Goal: Task Accomplishment & Management: Use online tool/utility

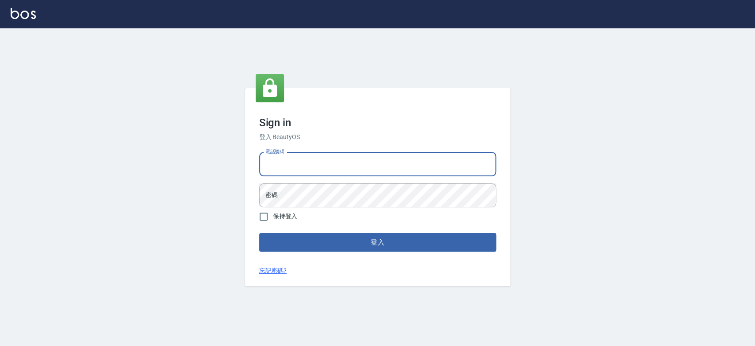
click at [302, 165] on input "電話號碼" at bounding box center [377, 164] width 237 height 24
type input "0900000991"
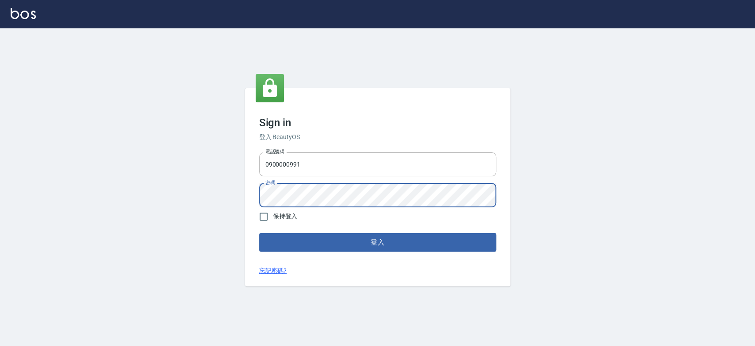
click at [259, 233] on button "登入" at bounding box center [377, 242] width 237 height 19
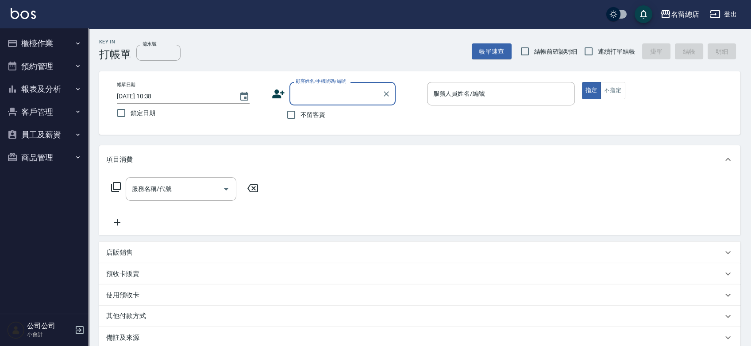
click at [58, 44] on button "櫃檯作業" at bounding box center [44, 43] width 81 height 23
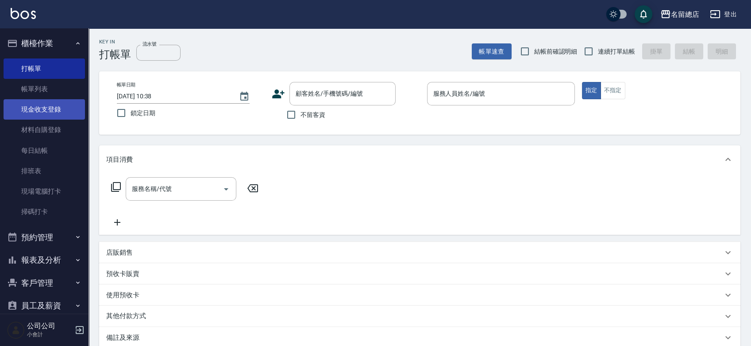
click at [50, 107] on link "現金收支登錄" at bounding box center [44, 109] width 81 height 20
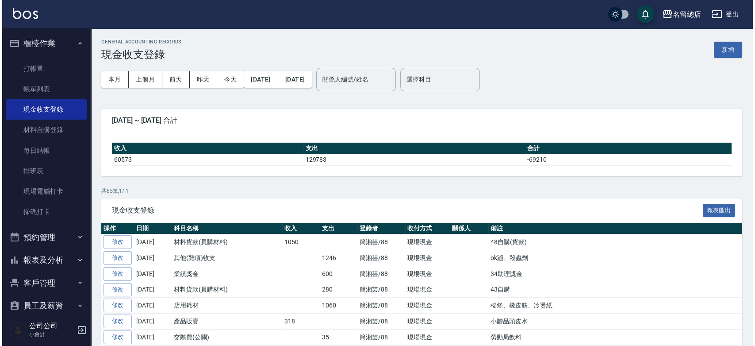
scroll to position [36, 0]
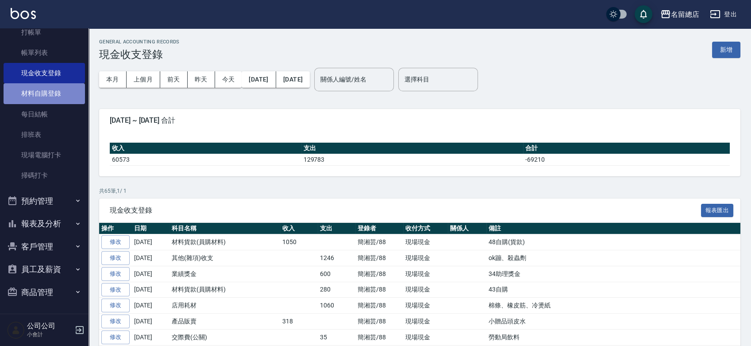
click at [46, 99] on link "材料自購登錄" at bounding box center [44, 93] width 81 height 20
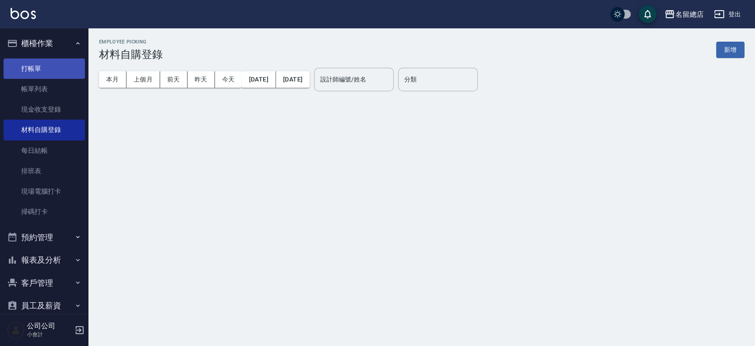
click at [50, 69] on link "打帳單" at bounding box center [44, 68] width 81 height 20
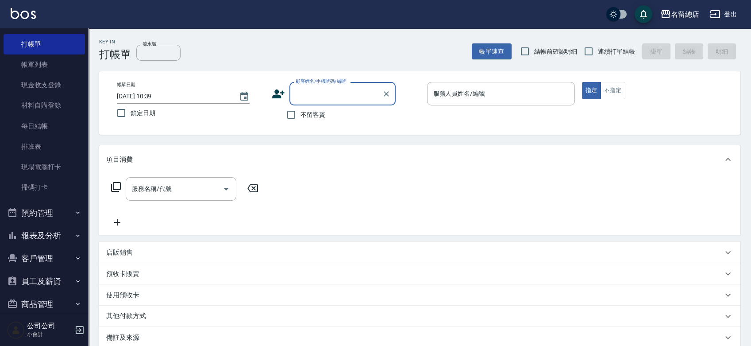
scroll to position [36, 0]
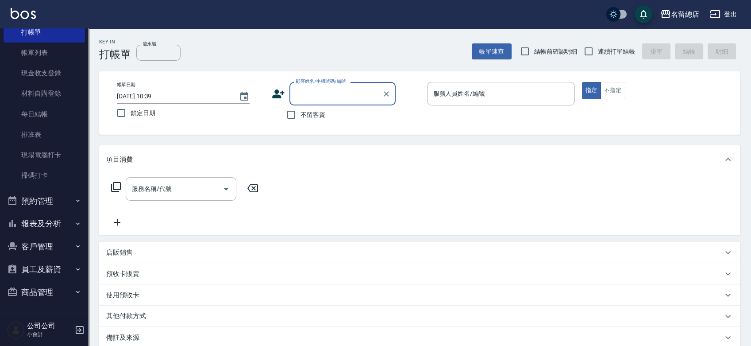
click at [57, 220] on button "報表及分析" at bounding box center [44, 223] width 81 height 23
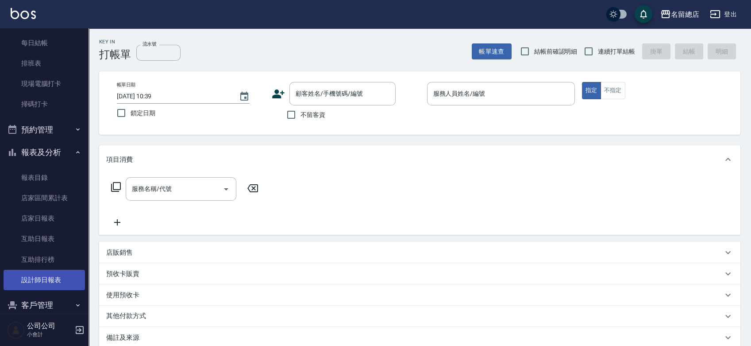
scroll to position [166, 0]
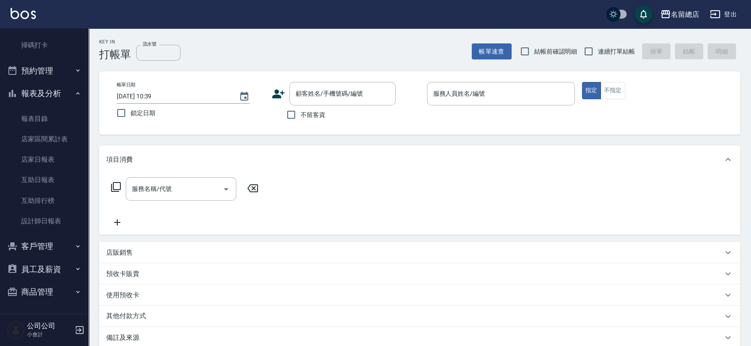
click at [48, 79] on button "預約管理" at bounding box center [44, 70] width 81 height 23
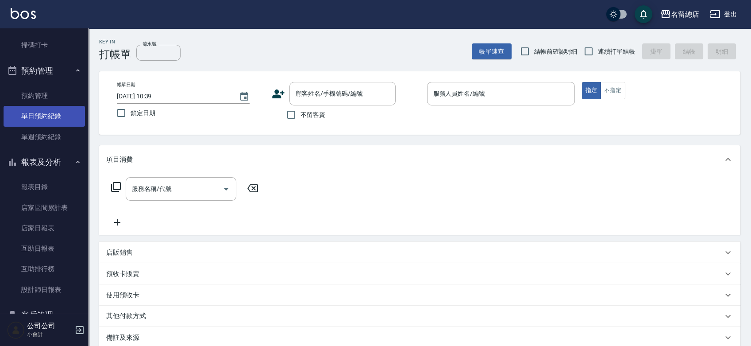
click at [50, 115] on link "單日預約紀錄" at bounding box center [44, 116] width 81 height 20
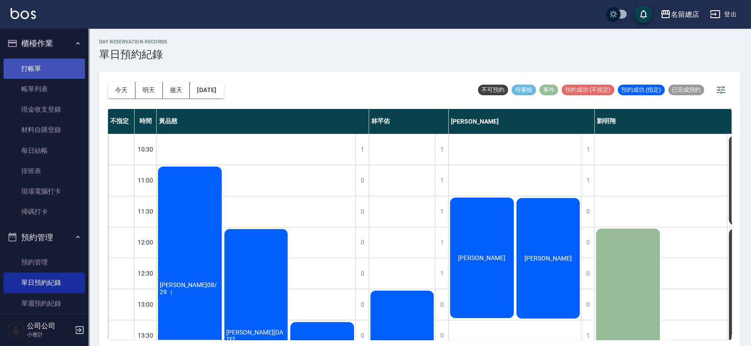
click at [46, 63] on link "打帳單" at bounding box center [44, 68] width 81 height 20
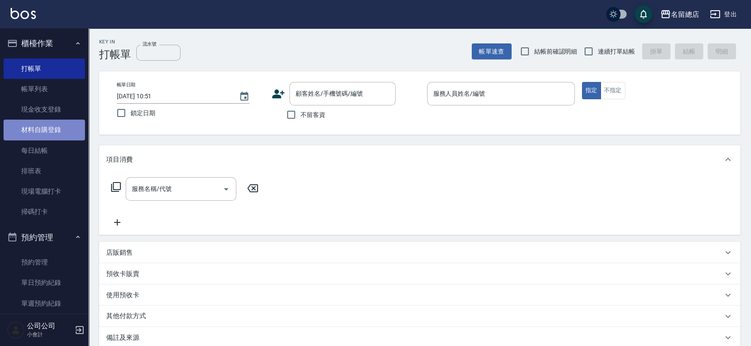
click at [46, 131] on link "材料自購登錄" at bounding box center [44, 129] width 81 height 20
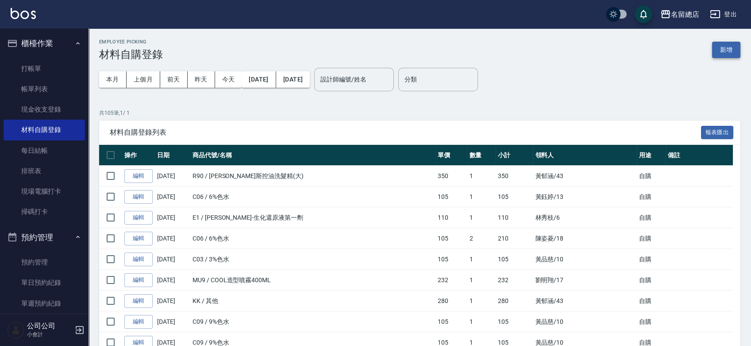
click at [733, 50] on button "新增" at bounding box center [726, 50] width 28 height 16
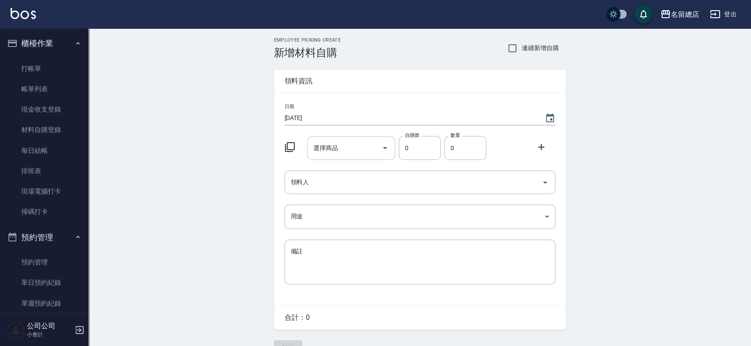
click at [343, 140] on input "選擇商品" at bounding box center [344, 147] width 67 height 15
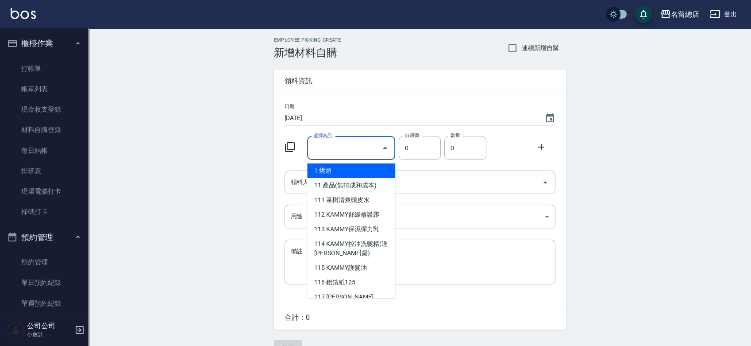
type input "6%色水"
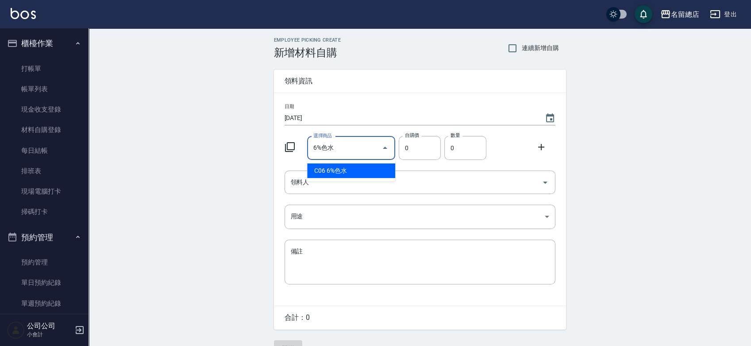
click at [344, 169] on li "C06 6%色水" at bounding box center [351, 170] width 88 height 15
type input "105"
type input "1"
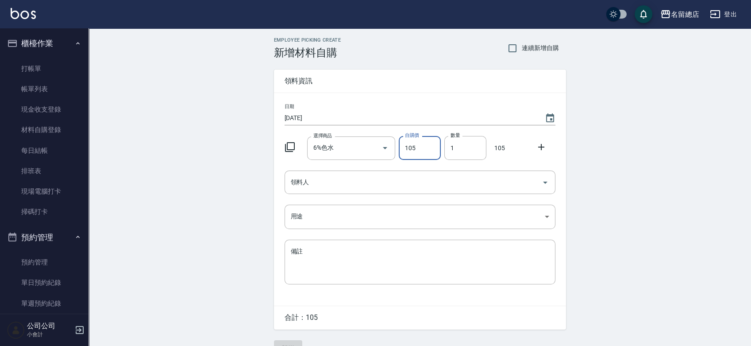
click at [545, 144] on icon at bounding box center [541, 147] width 11 height 11
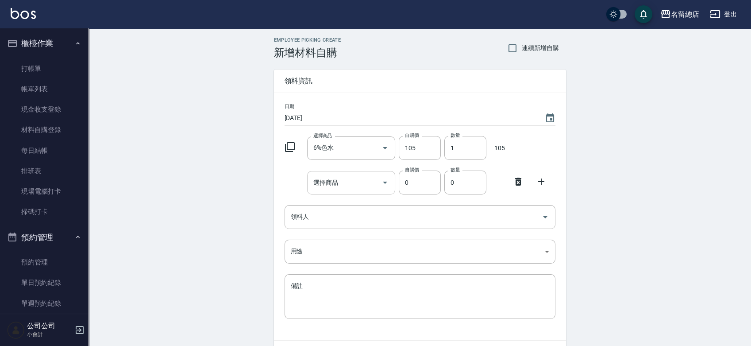
click at [327, 184] on input "選擇商品" at bounding box center [344, 182] width 67 height 15
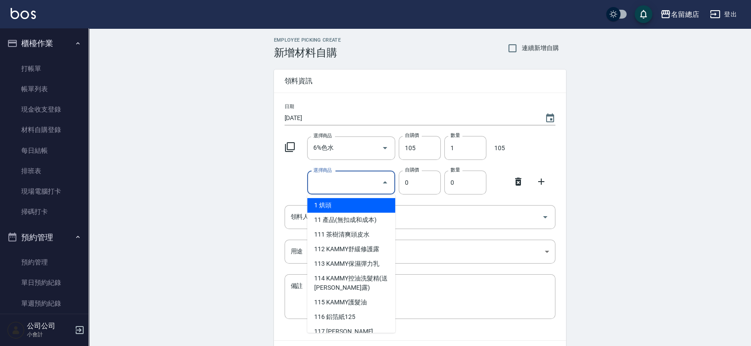
type input "9%色水"
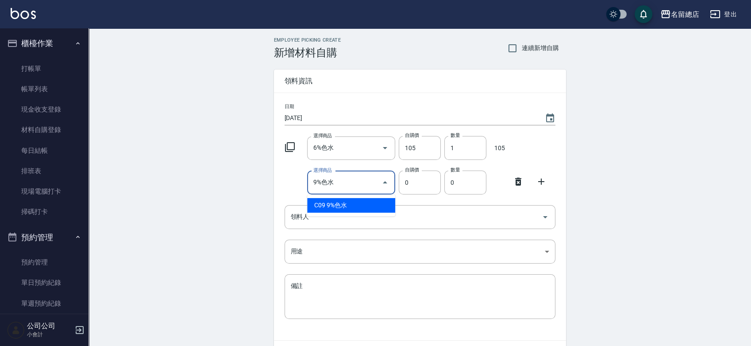
click at [334, 204] on li "C09 9%色水" at bounding box center [351, 205] width 88 height 15
type input "105"
type input "1"
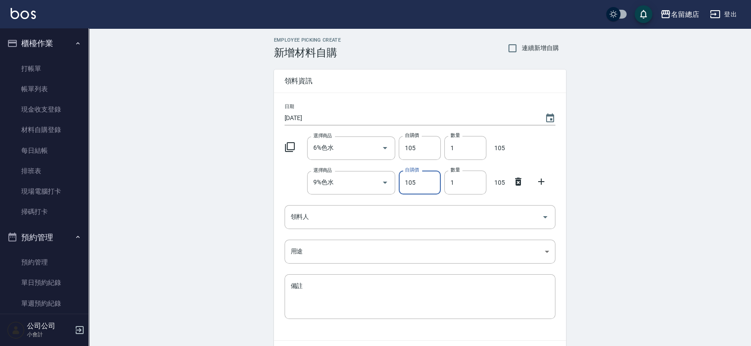
click at [540, 181] on icon at bounding box center [541, 181] width 6 height 6
click at [338, 215] on input "選擇商品" at bounding box center [344, 216] width 67 height 15
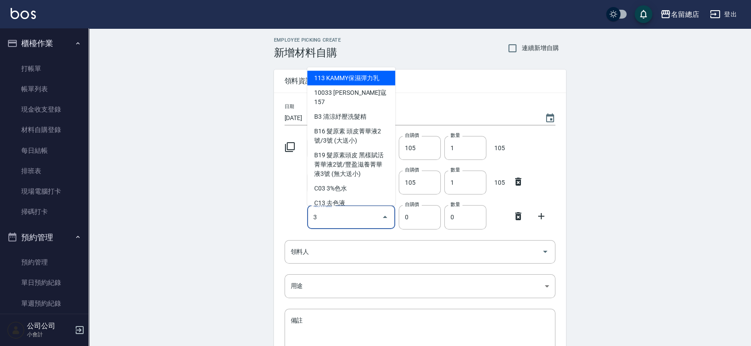
type input "3%色水"
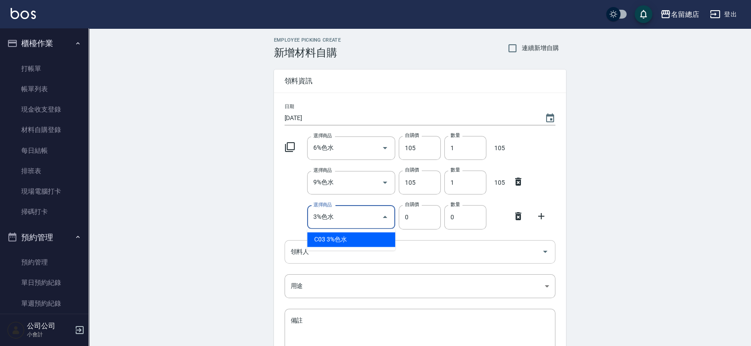
click at [352, 244] on li "C03 3%色水" at bounding box center [351, 239] width 88 height 15
type input "105"
type input "1"
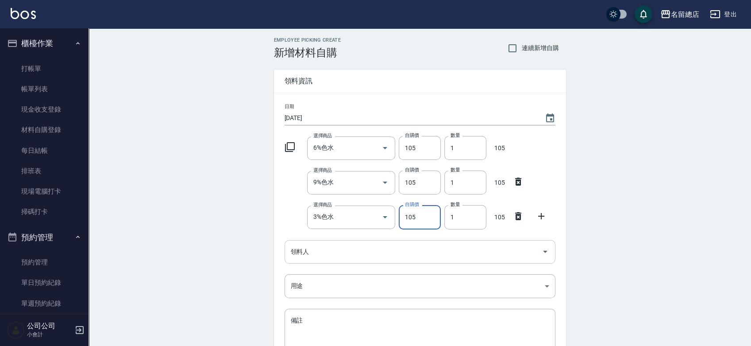
click at [347, 250] on input "領料人" at bounding box center [413, 251] width 250 height 15
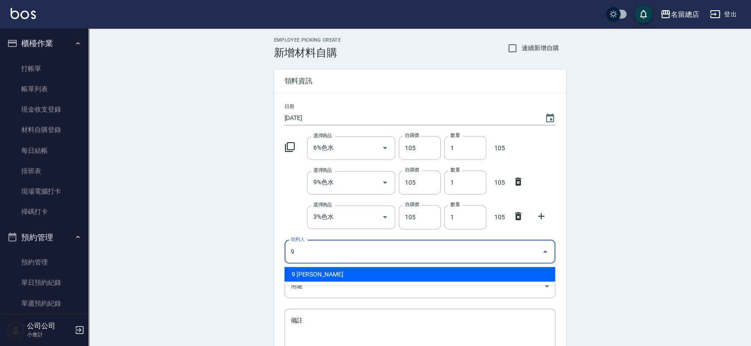
type input "9 [PERSON_NAME]"
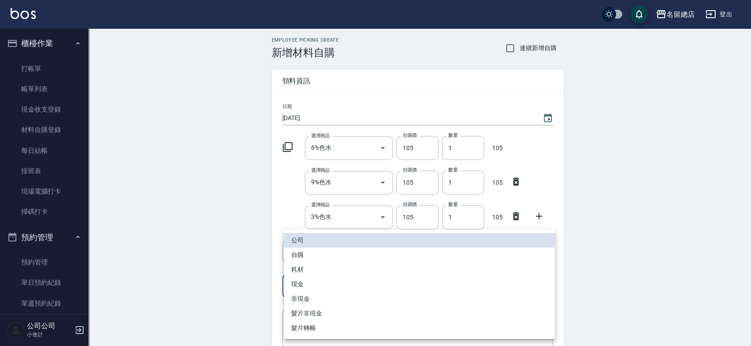
click at [317, 284] on body "名留總店 登出 櫃檯作業 打帳單 帳單列表 現金收支登錄 材料自購登錄 每日結帳 排班表 現場電腦打卡 掃碼打卡 預約管理 預約管理 單日預約紀錄 單週預約紀…" at bounding box center [375, 217] width 751 height 434
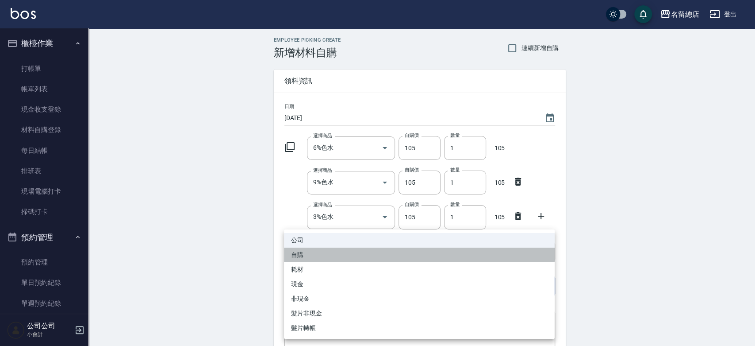
click at [298, 258] on li "自購" at bounding box center [419, 254] width 271 height 15
type input "自購"
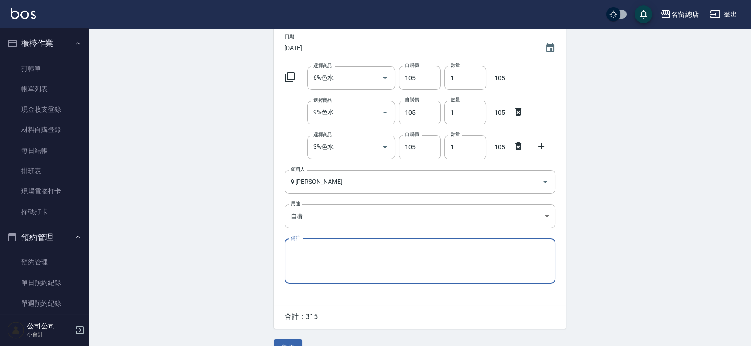
scroll to position [88, 0]
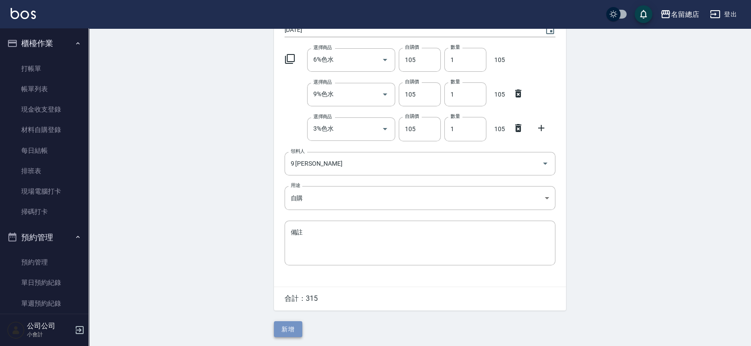
click at [289, 326] on button "新增" at bounding box center [288, 329] width 28 height 16
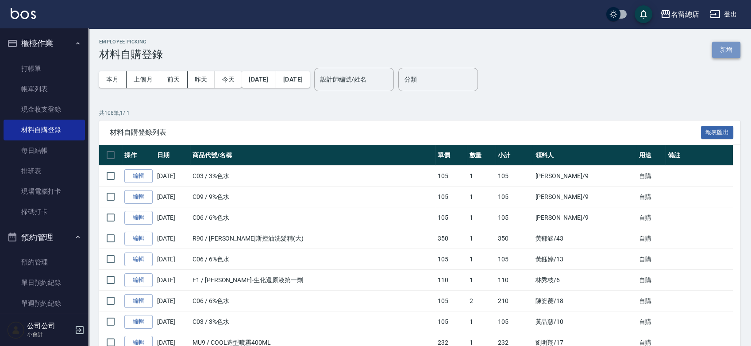
click at [725, 52] on button "新增" at bounding box center [726, 50] width 28 height 16
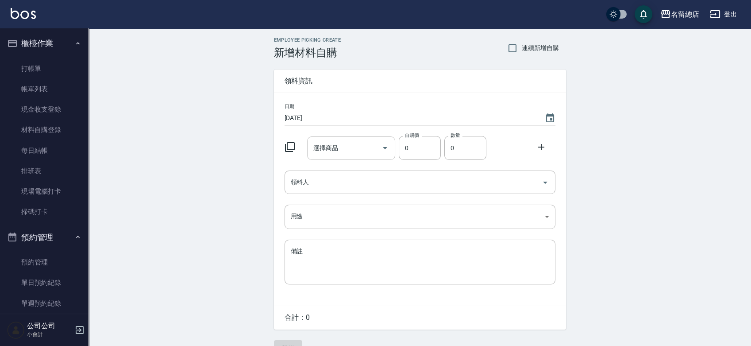
click at [353, 151] on input "選擇商品" at bounding box center [344, 147] width 67 height 15
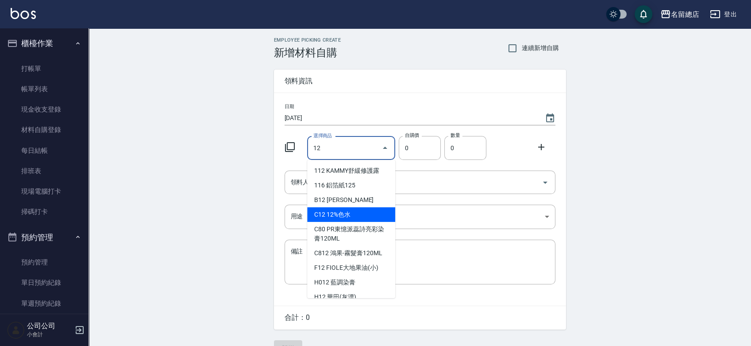
click at [345, 209] on li "C12 12%色水" at bounding box center [351, 214] width 88 height 15
type input "12%色水"
type input "105"
type input "1"
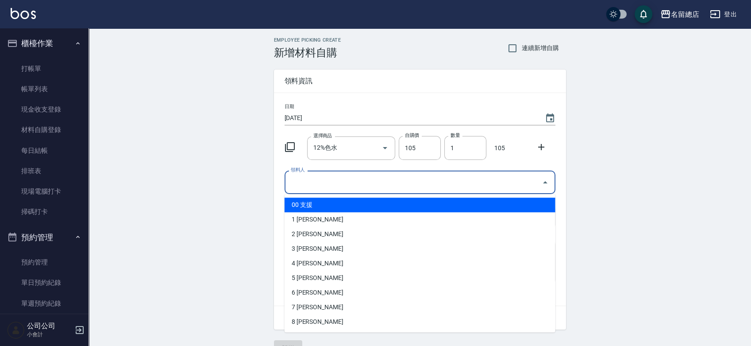
click at [328, 187] on input "領料人" at bounding box center [413, 181] width 250 height 15
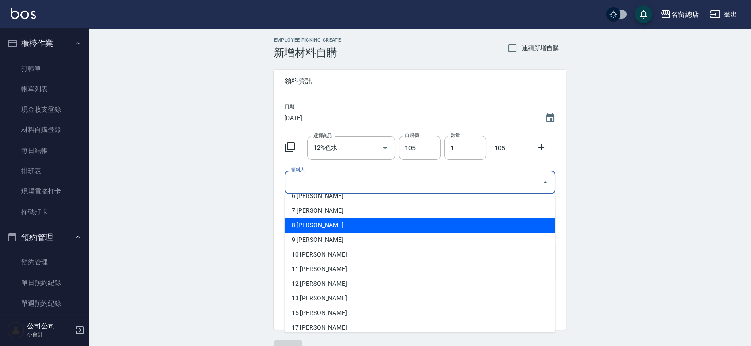
scroll to position [98, 0]
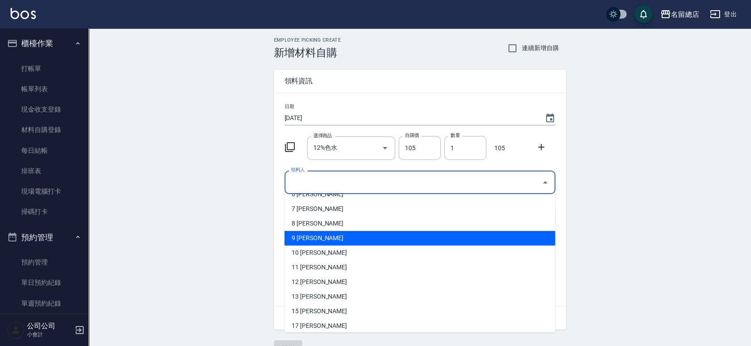
click at [310, 240] on li "9 [PERSON_NAME]" at bounding box center [419, 237] width 271 height 15
type input "[PERSON_NAME]"
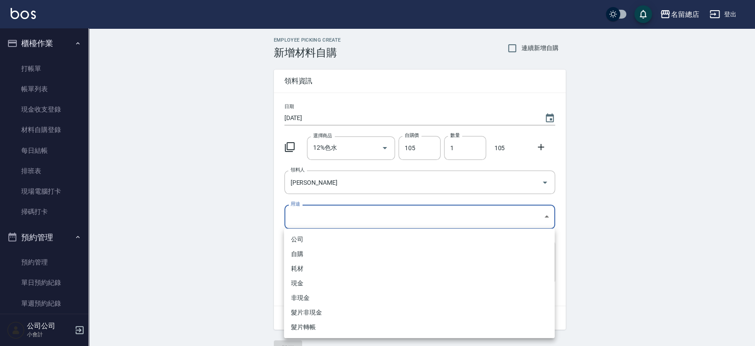
click at [307, 214] on body "名留總店 登出 櫃檯作業 打帳單 帳單列表 現金收支登錄 材料自購登錄 每日結帳 排班表 現場電腦打卡 掃碼打卡 預約管理 預約管理 單日預約紀錄 單週預約紀…" at bounding box center [377, 182] width 755 height 365
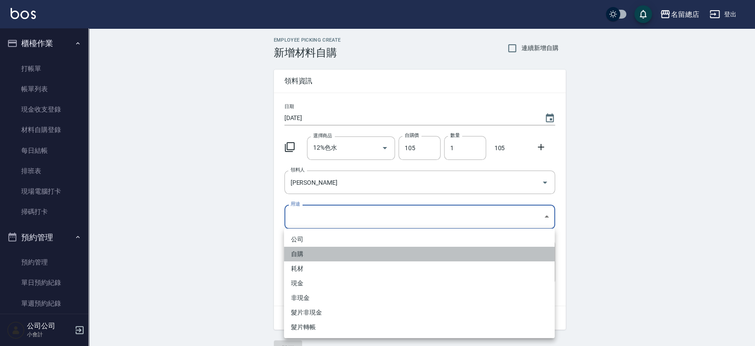
click at [303, 252] on li "自購" at bounding box center [419, 253] width 271 height 15
type input "自購"
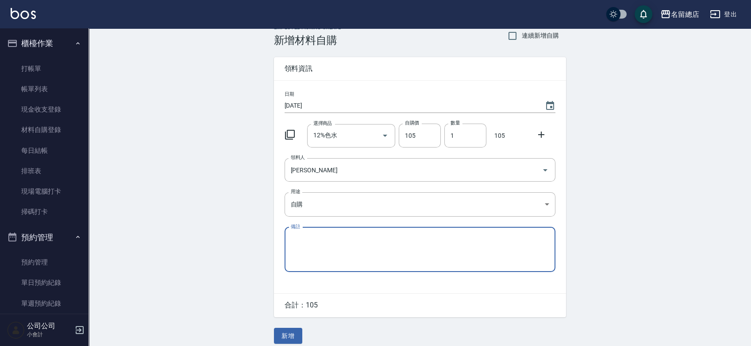
scroll to position [19, 0]
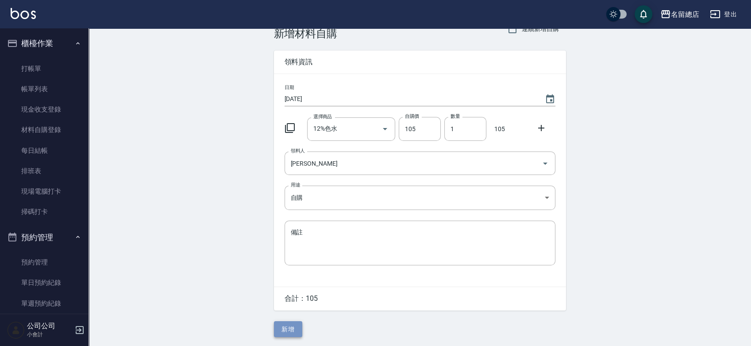
click at [298, 326] on button "新增" at bounding box center [288, 329] width 28 height 16
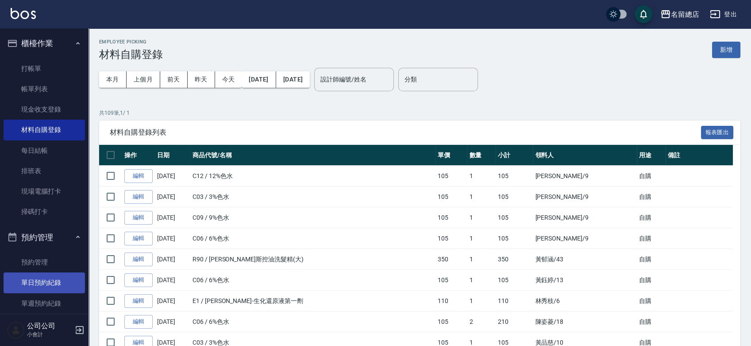
click at [19, 284] on link "單日預約紀錄" at bounding box center [44, 282] width 81 height 20
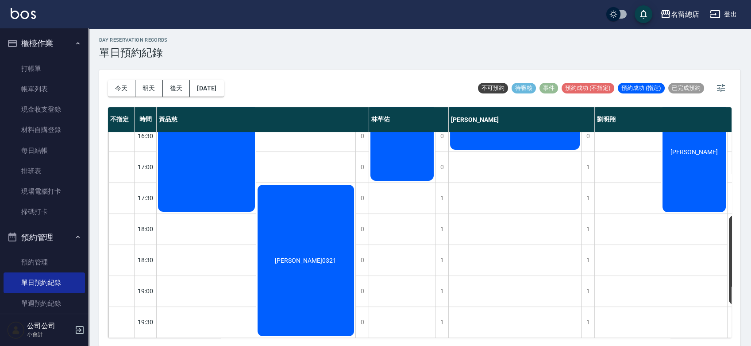
scroll to position [2, 0]
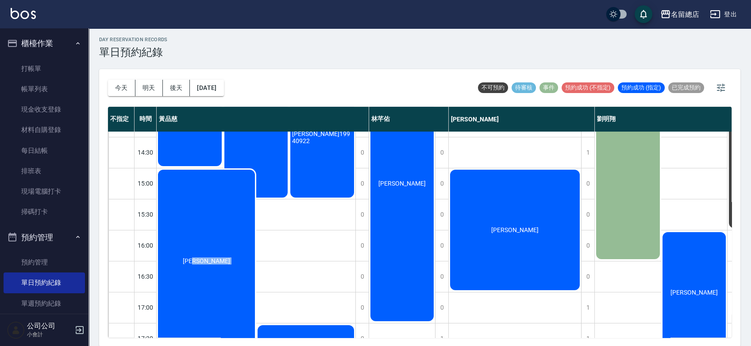
drag, startPoint x: 411, startPoint y: 265, endPoint x: 318, endPoint y: 261, distance: 92.6
click at [318, 261] on div "[PERSON_NAME] [PERSON_NAME] 0321" at bounding box center [256, 322] width 199 height 309
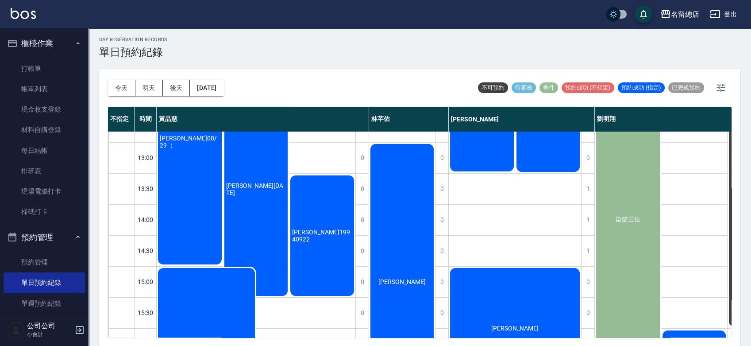
scroll to position [196, 0]
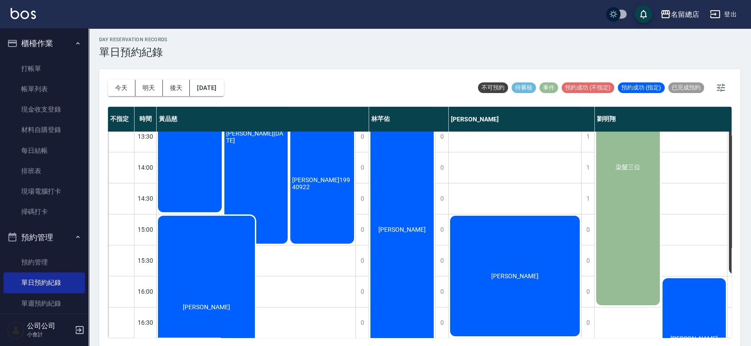
click at [641, 234] on div "染髮三位" at bounding box center [628, 167] width 66 height 278
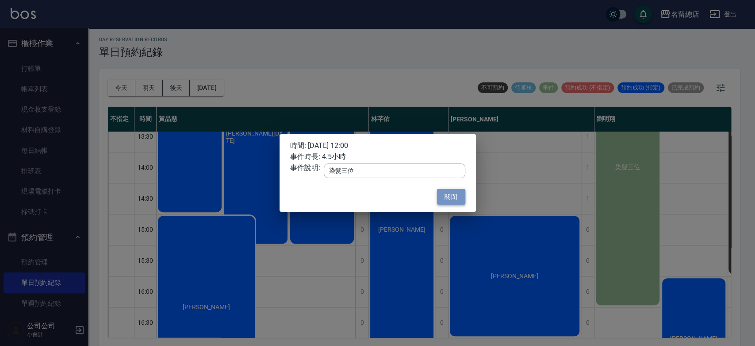
click at [455, 198] on button "關閉" at bounding box center [451, 196] width 28 height 16
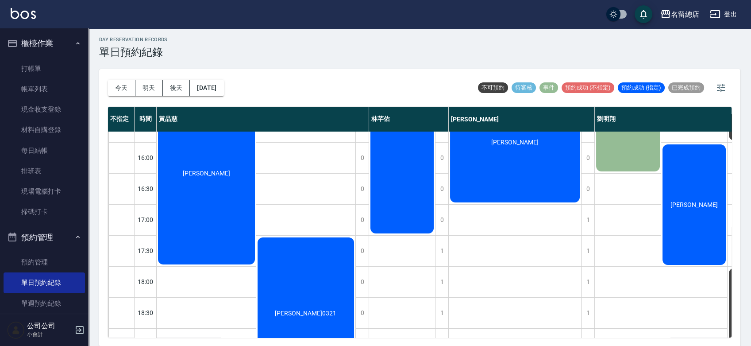
scroll to position [344, 0]
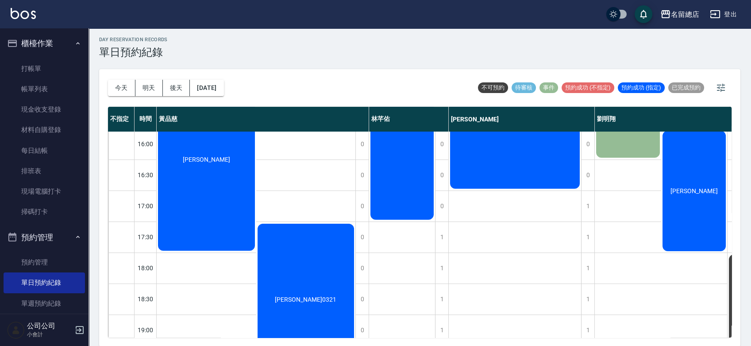
click at [710, 217] on div "[PERSON_NAME]" at bounding box center [694, 190] width 66 height 123
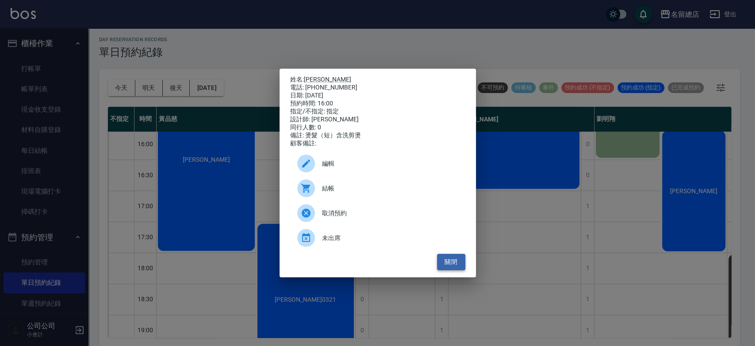
click at [453, 265] on button "關閉" at bounding box center [451, 261] width 28 height 16
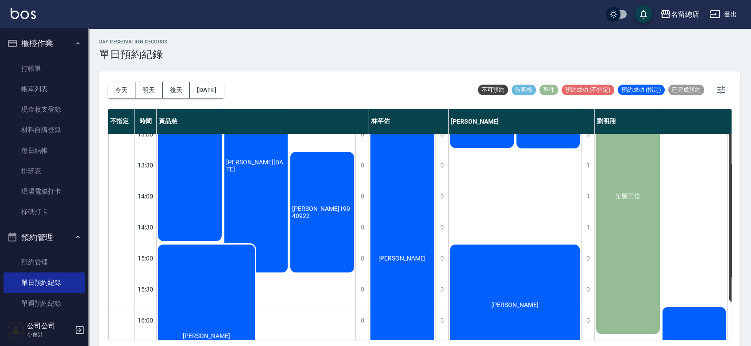
scroll to position [98, 0]
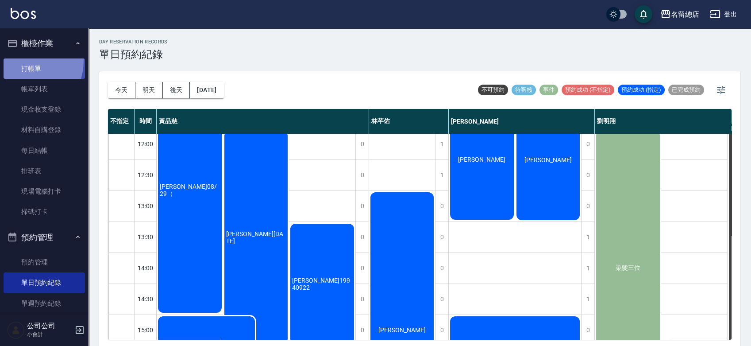
click at [23, 60] on link "打帳單" at bounding box center [44, 68] width 81 height 20
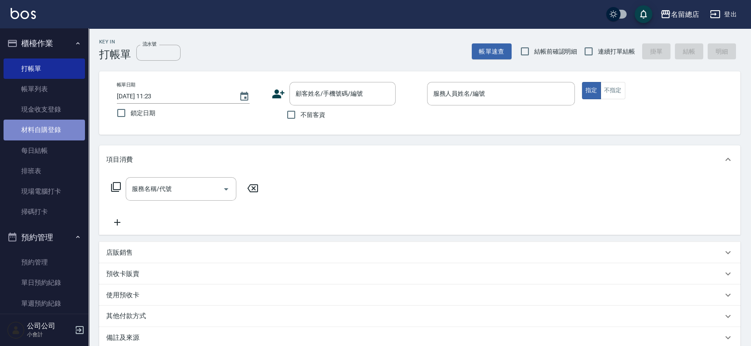
click at [54, 134] on link "材料自購登錄" at bounding box center [44, 129] width 81 height 20
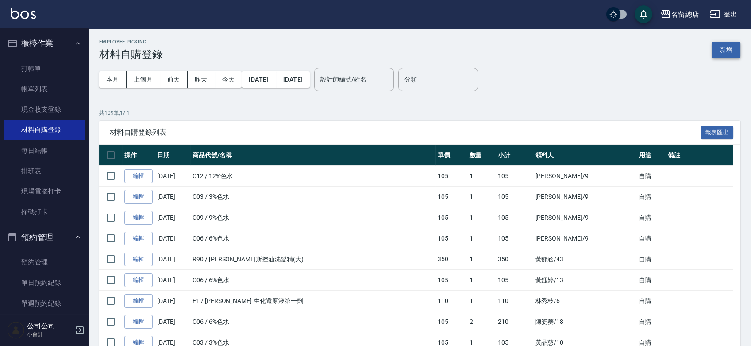
click at [733, 47] on button "新增" at bounding box center [726, 50] width 28 height 16
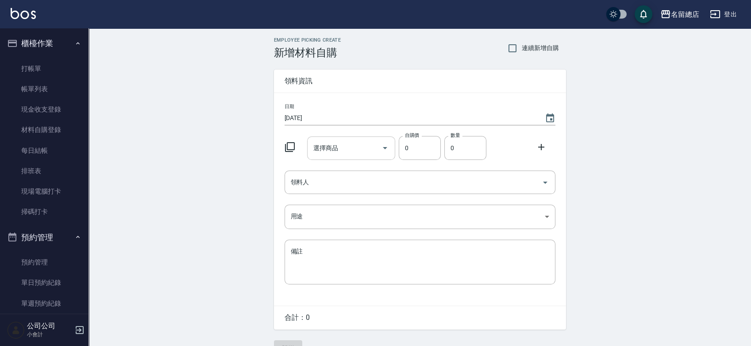
click at [356, 147] on input "選擇商品" at bounding box center [344, 147] width 67 height 15
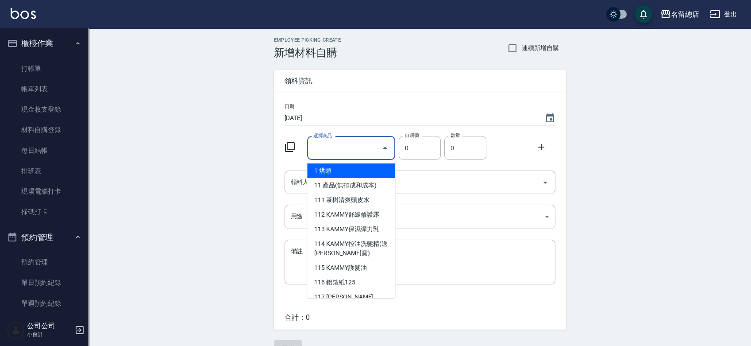
type input "6%色水"
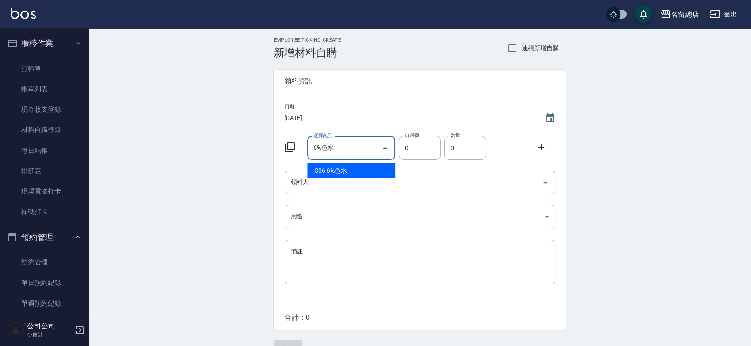
click at [346, 171] on li "C06 6%色水" at bounding box center [351, 170] width 88 height 15
type input "105"
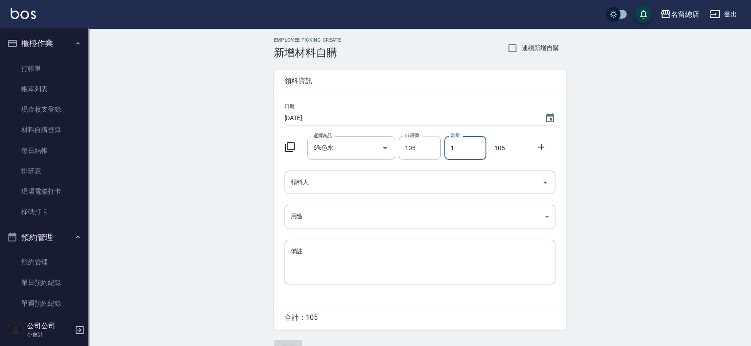
drag, startPoint x: 462, startPoint y: 147, endPoint x: 447, endPoint y: 151, distance: 15.0
click at [447, 151] on input "1" at bounding box center [465, 148] width 42 height 24
type input "2"
click at [381, 182] on input "領料人" at bounding box center [413, 181] width 250 height 15
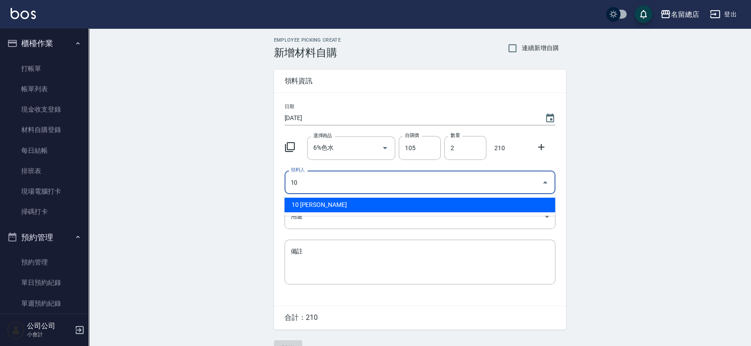
type input "10 [PERSON_NAME]"
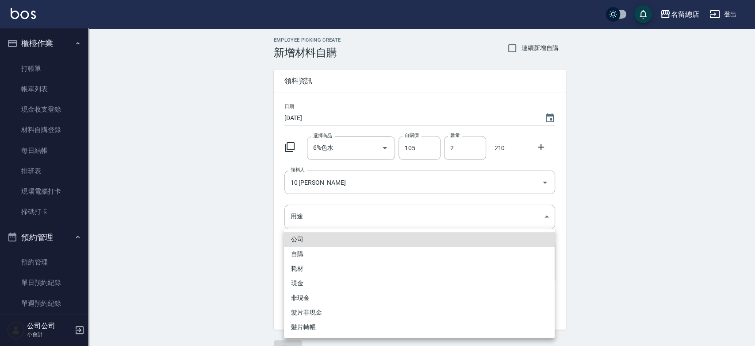
click at [315, 256] on li "自購" at bounding box center [419, 253] width 271 height 15
type input "自購"
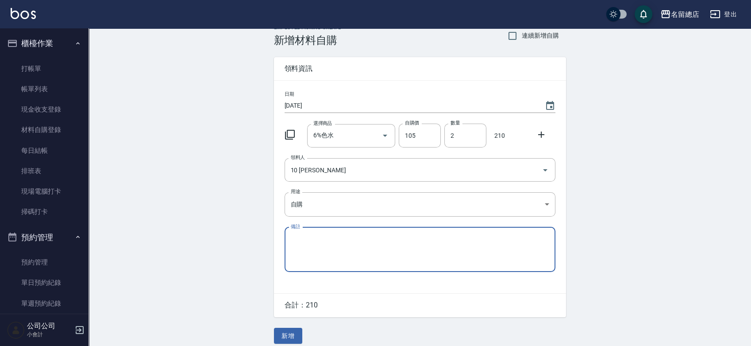
scroll to position [19, 0]
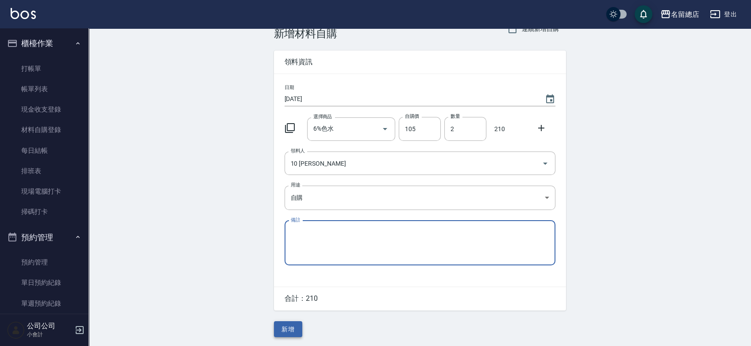
click at [288, 333] on button "新增" at bounding box center [288, 329] width 28 height 16
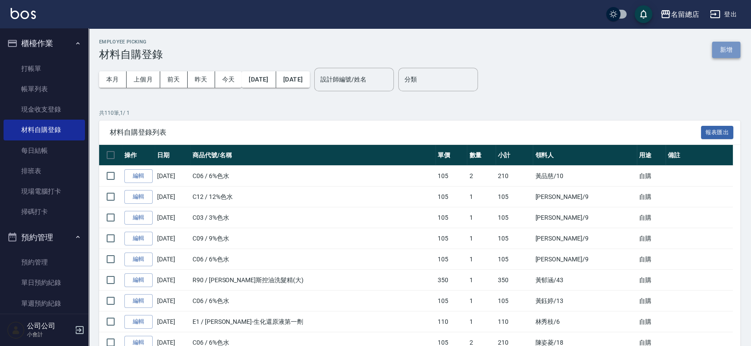
click at [733, 49] on button "新增" at bounding box center [726, 50] width 28 height 16
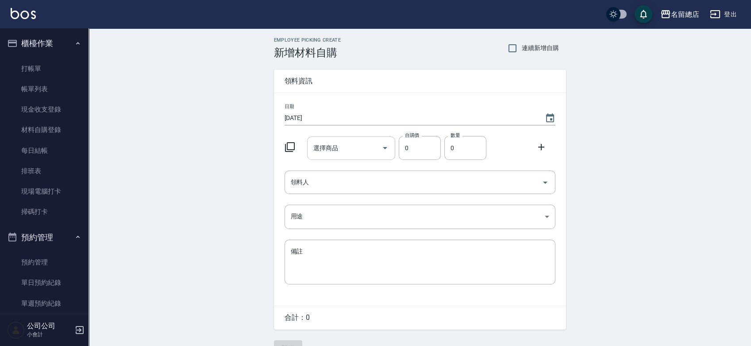
click at [365, 148] on input "選擇商品" at bounding box center [344, 147] width 67 height 15
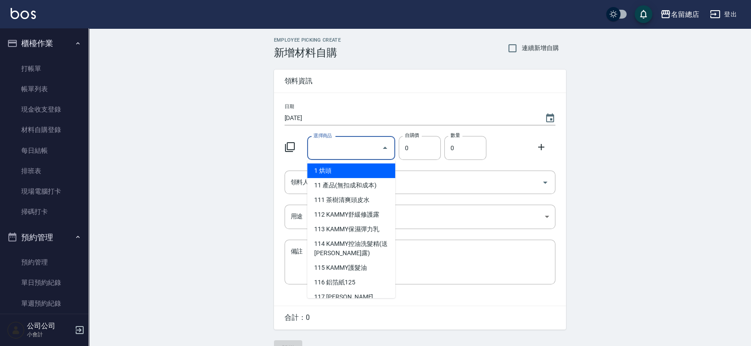
type input "9%色水"
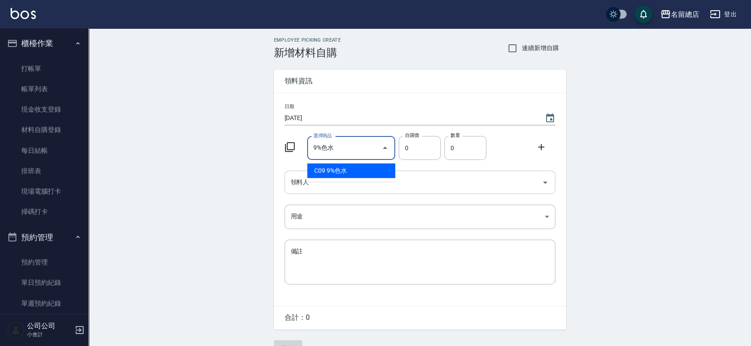
drag, startPoint x: 345, startPoint y: 164, endPoint x: 341, endPoint y: 177, distance: 14.3
click at [345, 163] on li "C09 9%色水" at bounding box center [351, 170] width 88 height 15
type input "105"
type input "1"
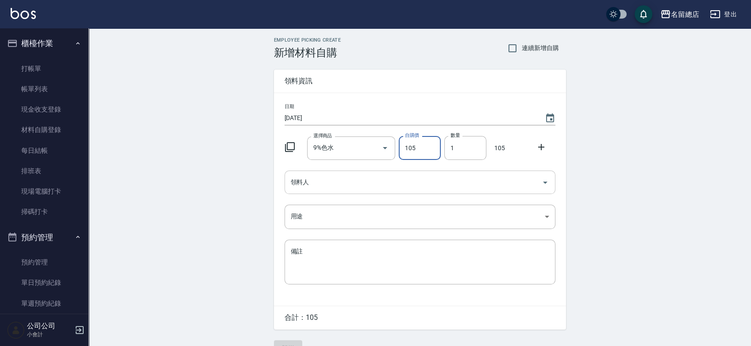
click at [338, 183] on input "領料人" at bounding box center [413, 181] width 250 height 15
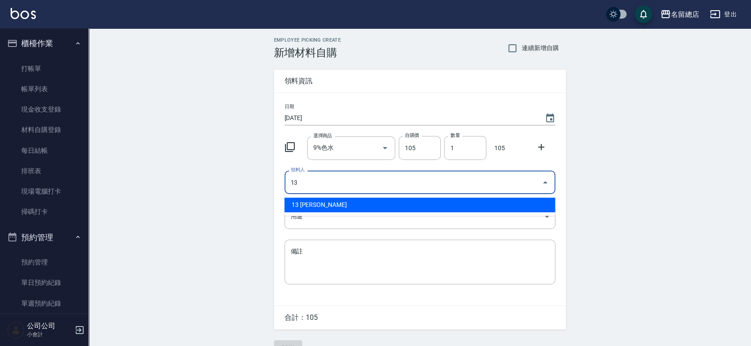
type input "13 [PERSON_NAME]"
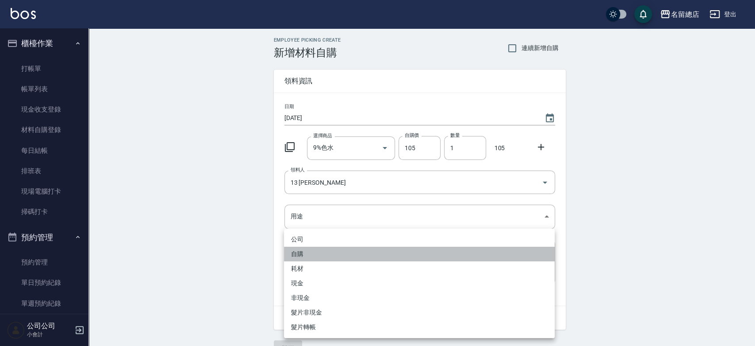
click at [309, 246] on li "自購" at bounding box center [419, 253] width 271 height 15
type input "自購"
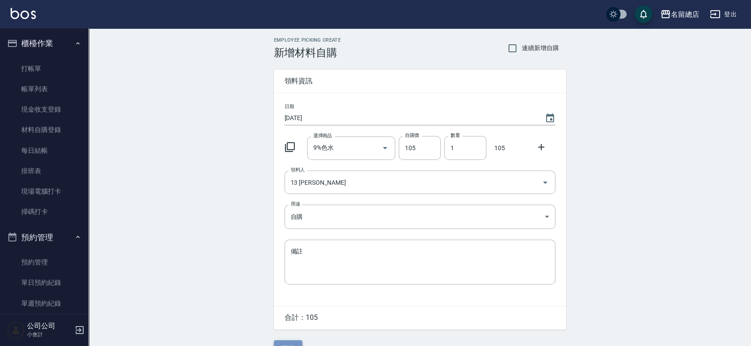
click at [292, 342] on button "新增" at bounding box center [288, 348] width 28 height 16
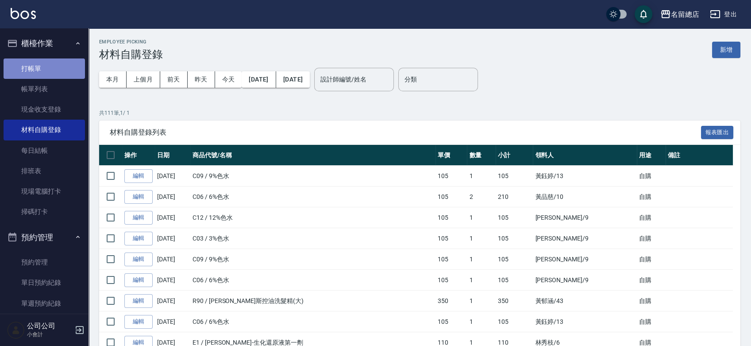
click at [53, 59] on link "打帳單" at bounding box center [44, 68] width 81 height 20
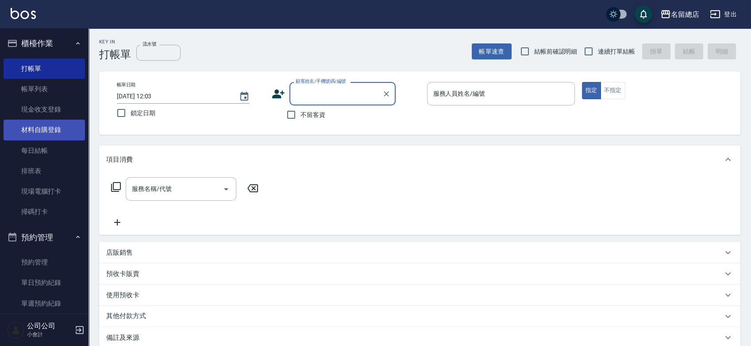
click at [35, 127] on link "材料自購登錄" at bounding box center [44, 129] width 81 height 20
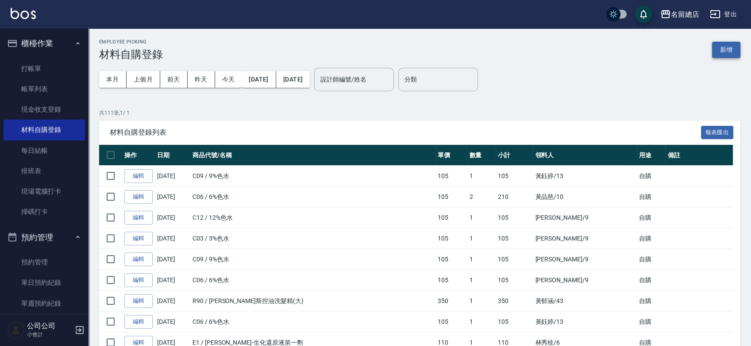
click at [726, 45] on button "新增" at bounding box center [726, 50] width 28 height 16
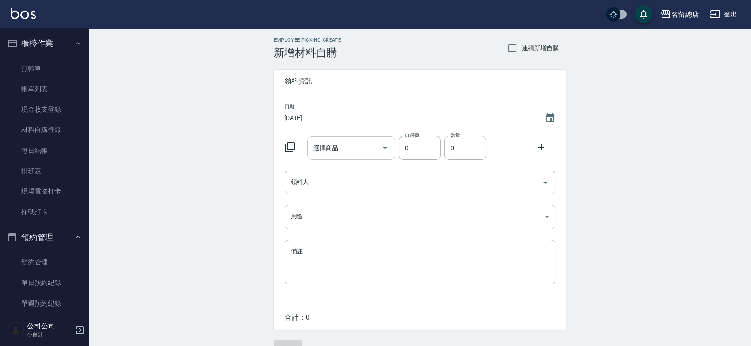
click at [362, 142] on input "選擇商品" at bounding box center [344, 147] width 67 height 15
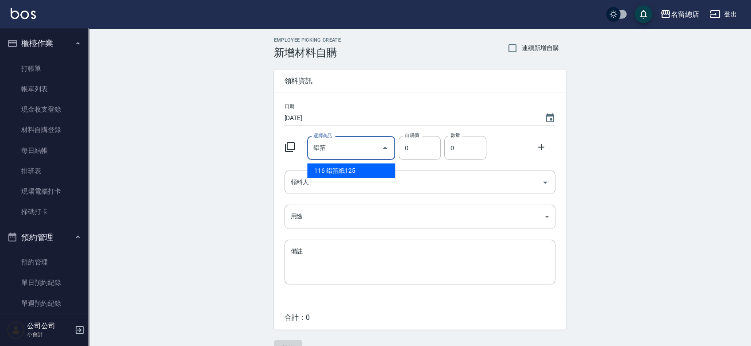
click at [365, 172] on li "116 鋁箔紙125" at bounding box center [351, 170] width 88 height 15
type input "鋁箔紙125"
type input "135"
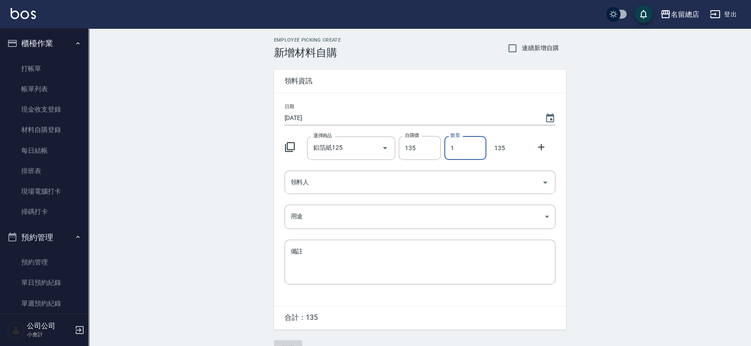
drag, startPoint x: 452, startPoint y: 146, endPoint x: 446, endPoint y: 149, distance: 6.5
click at [446, 149] on input "1" at bounding box center [465, 148] width 42 height 24
type input "4"
click at [399, 177] on input "領料人" at bounding box center [413, 181] width 250 height 15
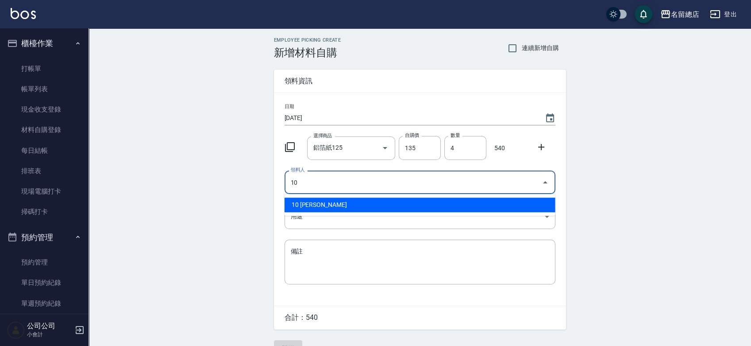
type input "10 [PERSON_NAME]"
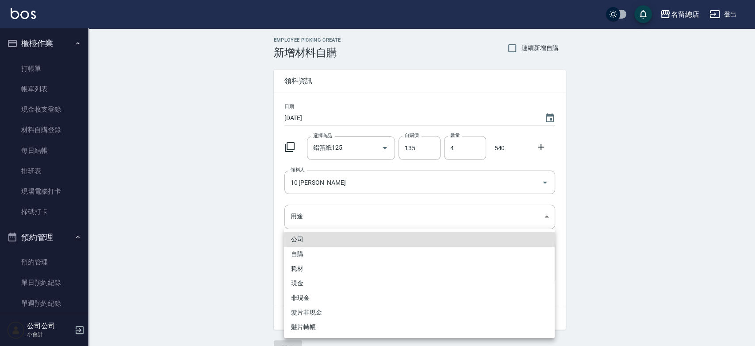
click at [354, 256] on li "自購" at bounding box center [419, 253] width 271 height 15
type input "自購"
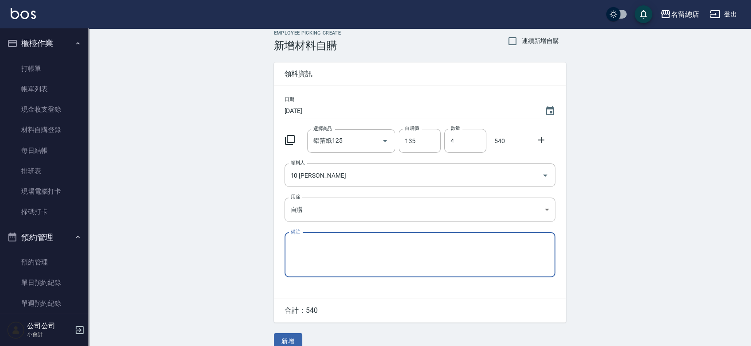
scroll to position [19, 0]
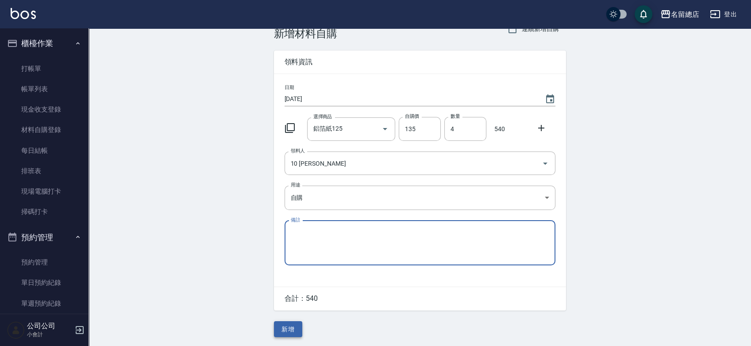
click at [289, 330] on button "新增" at bounding box center [288, 329] width 28 height 16
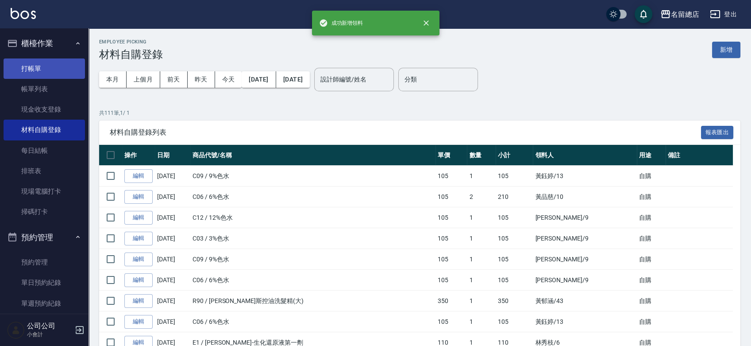
click at [39, 69] on link "打帳單" at bounding box center [44, 68] width 81 height 20
